Goal: Navigation & Orientation: Find specific page/section

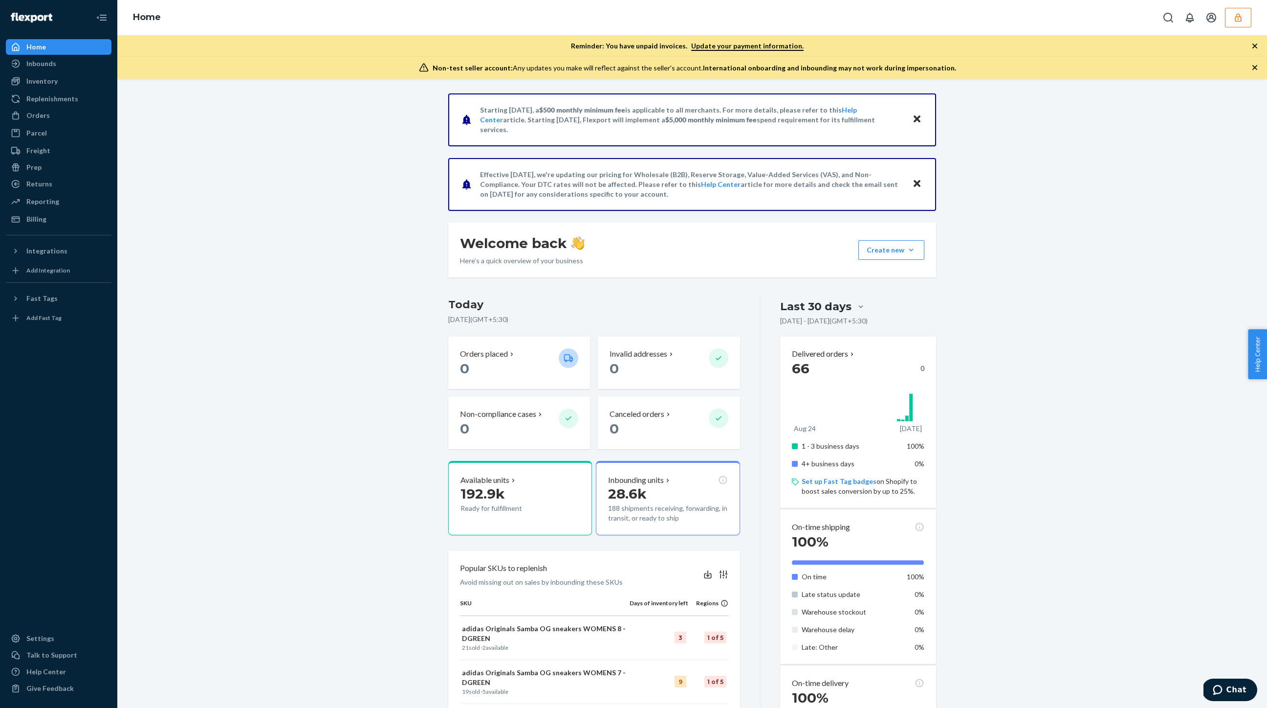
click at [1236, 20] on icon "button" at bounding box center [1238, 17] width 6 height 8
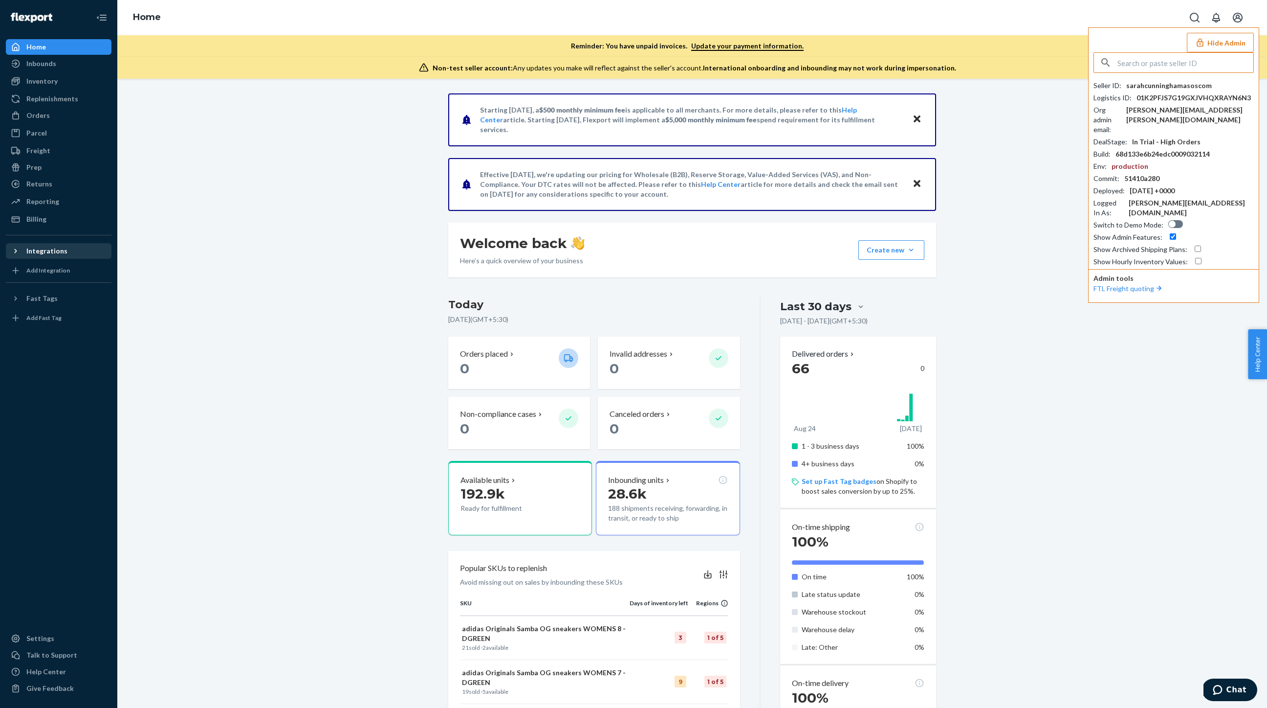
click at [15, 248] on icon at bounding box center [16, 251] width 10 height 10
click at [34, 268] on div "Other" at bounding box center [36, 268] width 20 height 10
